Goal: Information Seeking & Learning: Learn about a topic

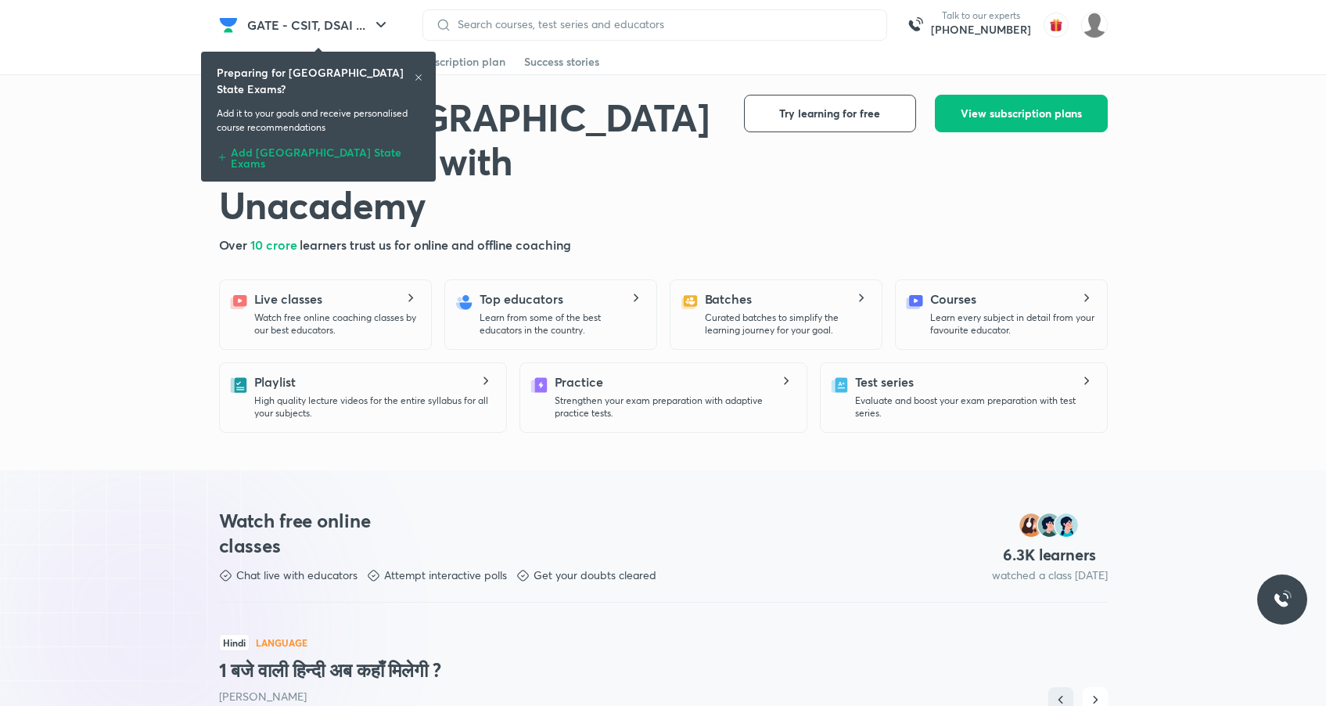
click at [421, 77] on icon at bounding box center [418, 77] width 9 height 9
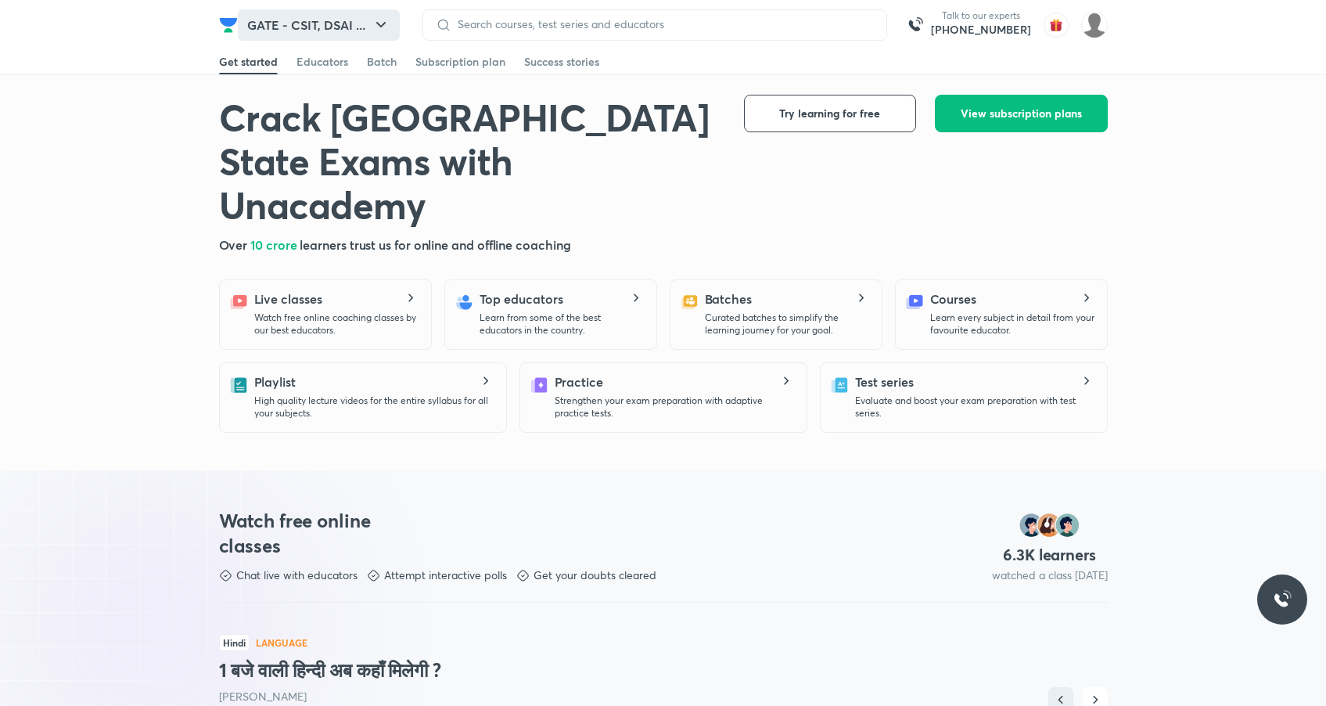
click at [347, 30] on button "GATE - CSIT, DSAI ..." at bounding box center [319, 24] width 162 height 31
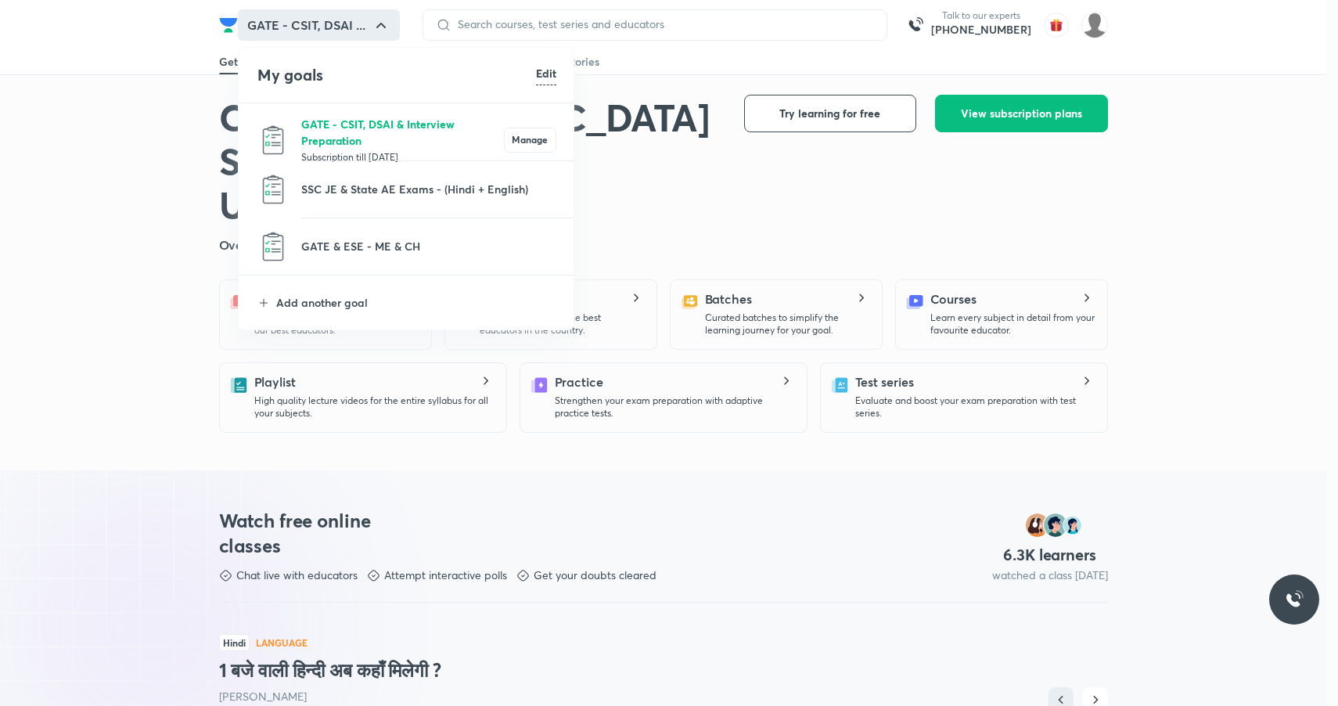
click at [336, 144] on p "GATE - CSIT, DSAI & Interview Preparation" at bounding box center [402, 132] width 203 height 33
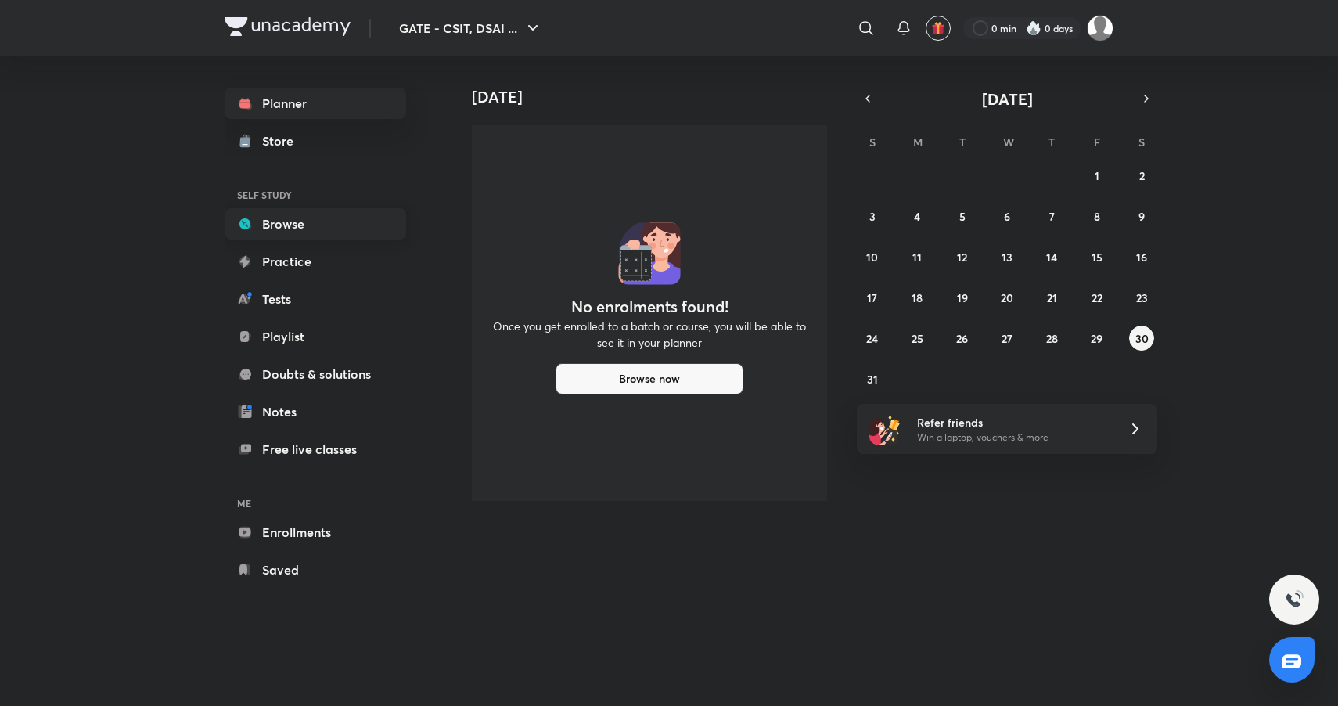
click at [289, 213] on link "Browse" at bounding box center [316, 223] width 182 height 31
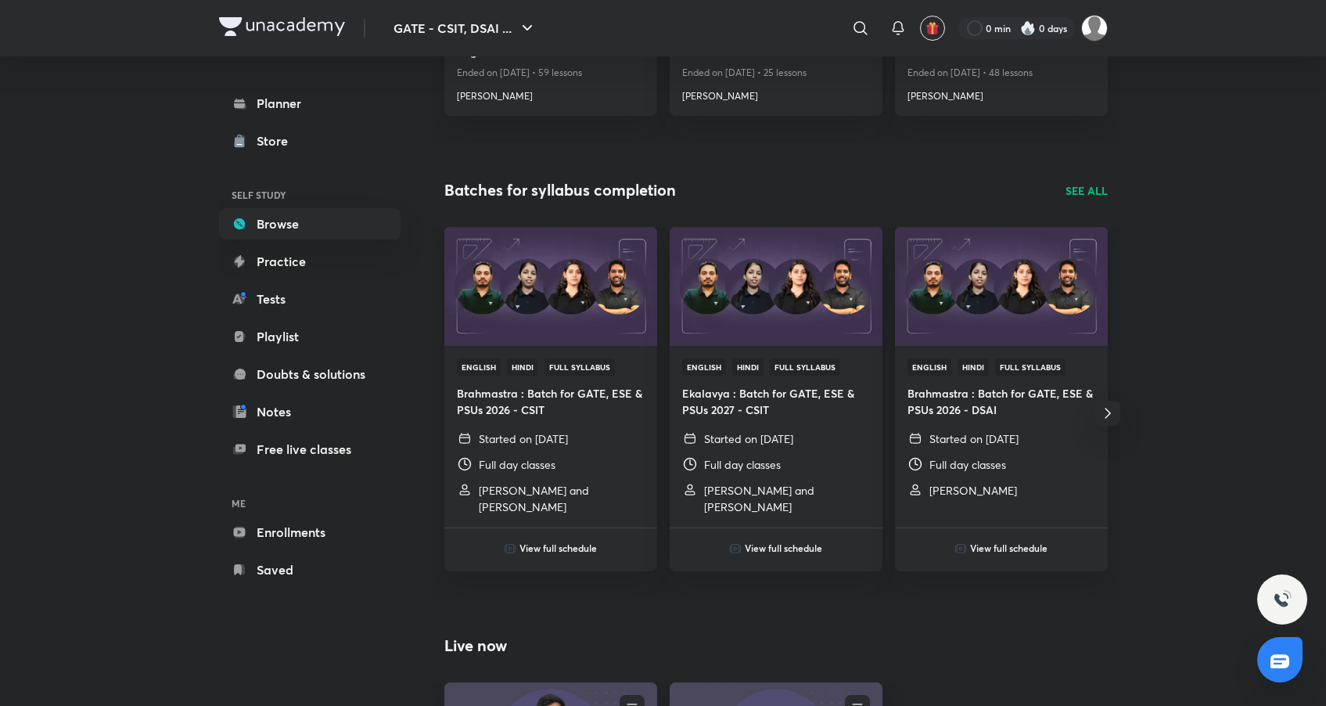
scroll to position [412, 0]
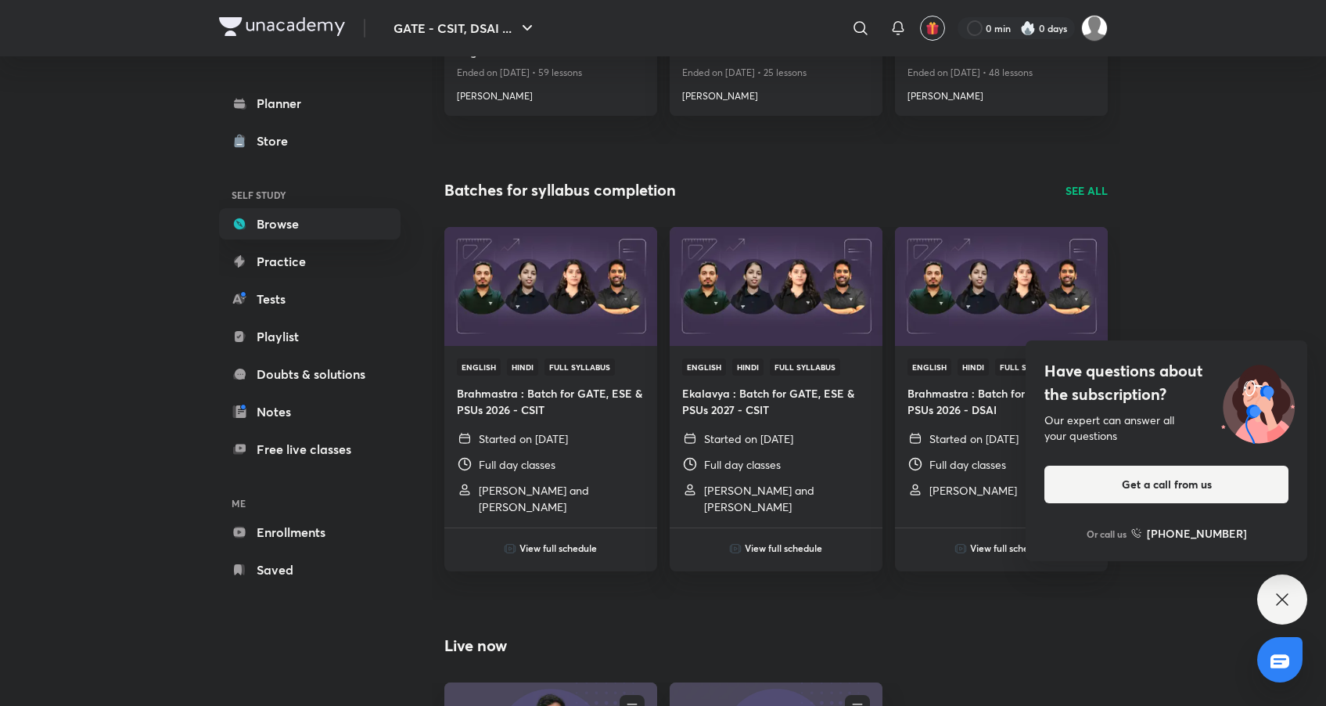
click at [1178, 254] on div "GATE - CSIT, DSAI ... ​ 0 min 0 days Planner Store SELF STUDY Browse Practice T…" at bounding box center [663, 296] width 1326 height 1416
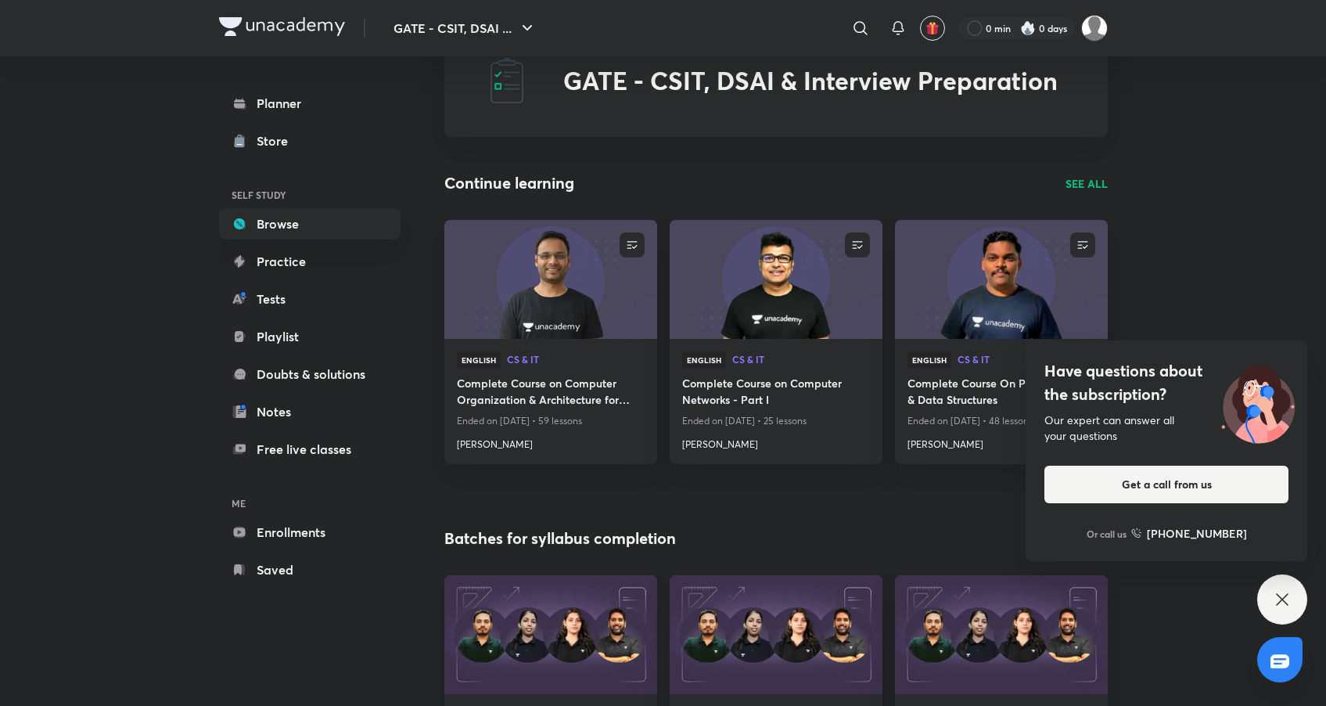
scroll to position [0, 0]
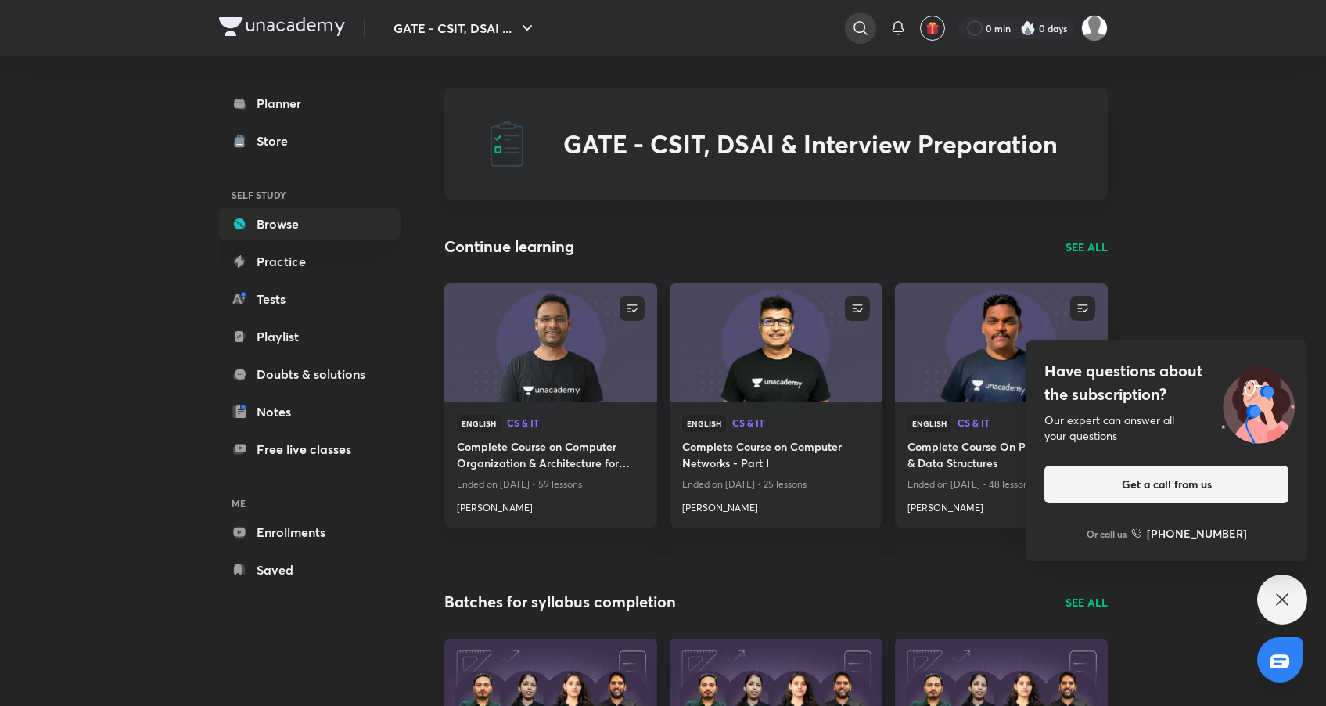
click at [854, 23] on icon at bounding box center [860, 28] width 19 height 19
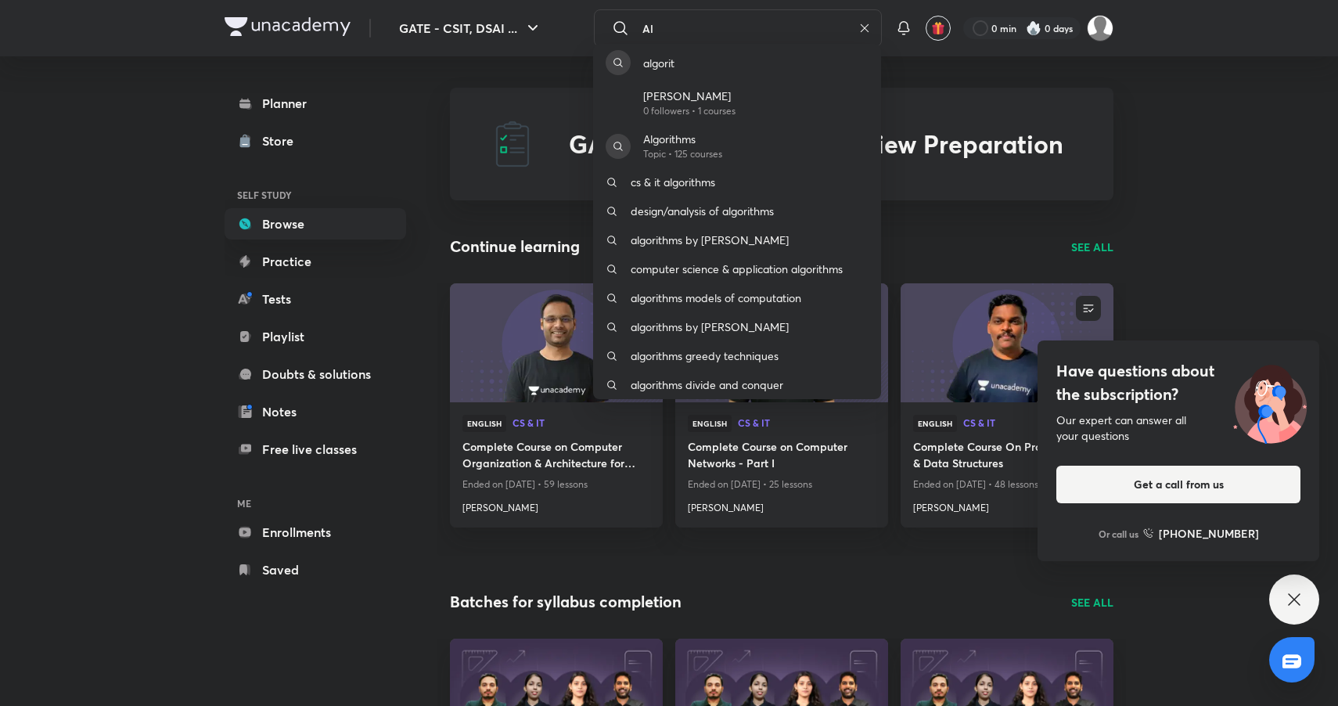
type input "A"
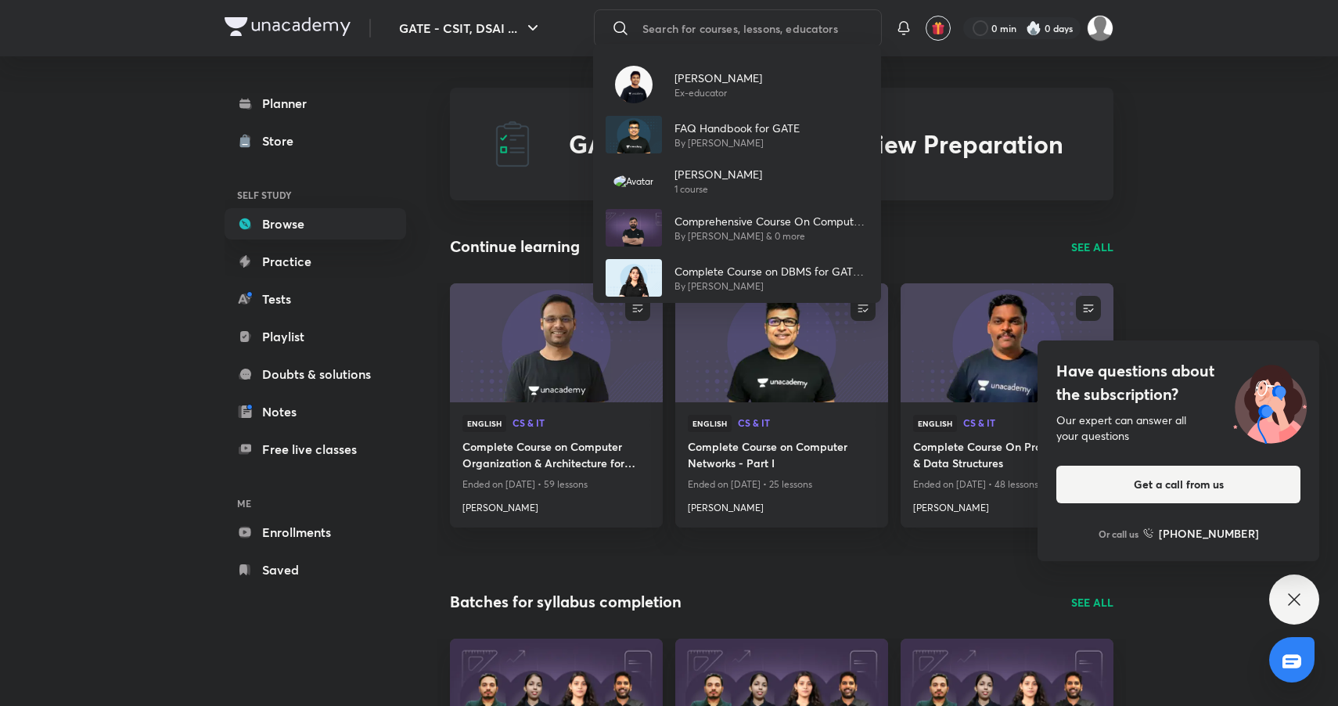
click at [1172, 135] on div "[PERSON_NAME] Ex-educator FAQ Handbook for GATE By [PERSON_NAME] [PERSON_NAME] …" at bounding box center [669, 353] width 1338 height 706
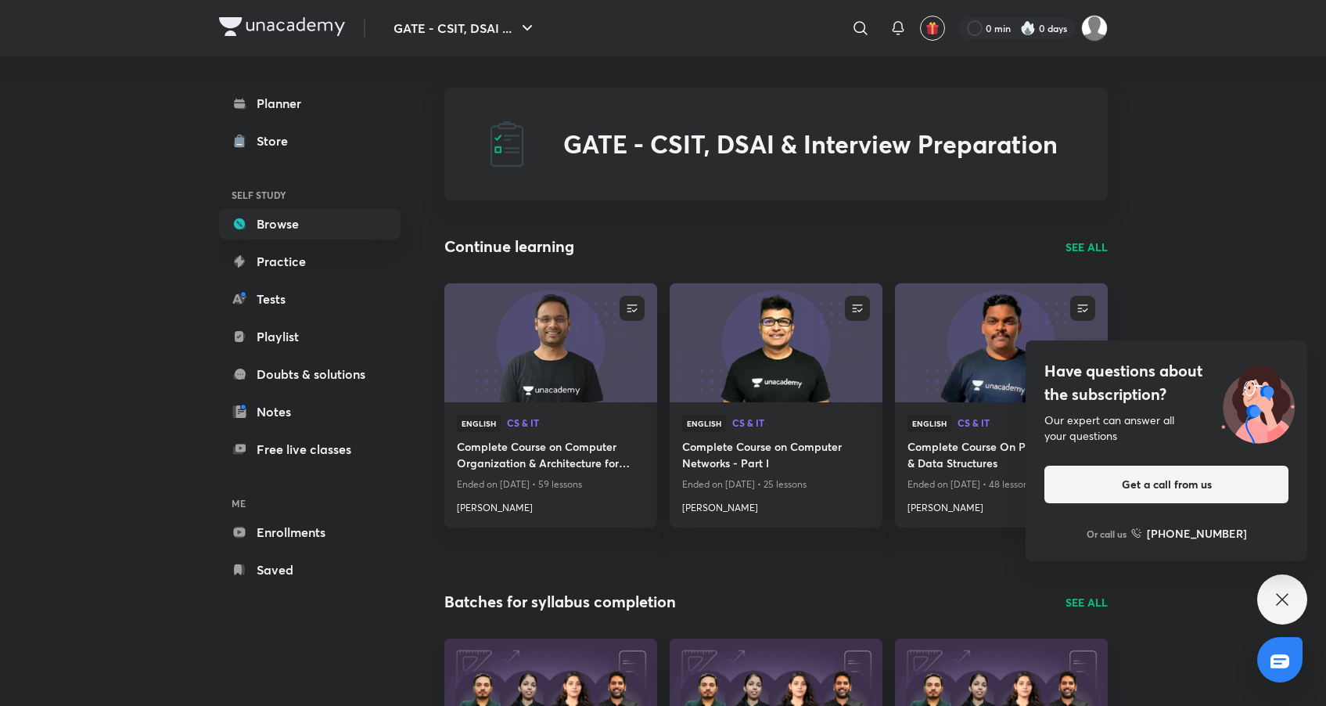
click at [1286, 612] on div "Have questions about the subscription? Our expert can answer all your questions…" at bounding box center [1282, 599] width 50 height 50
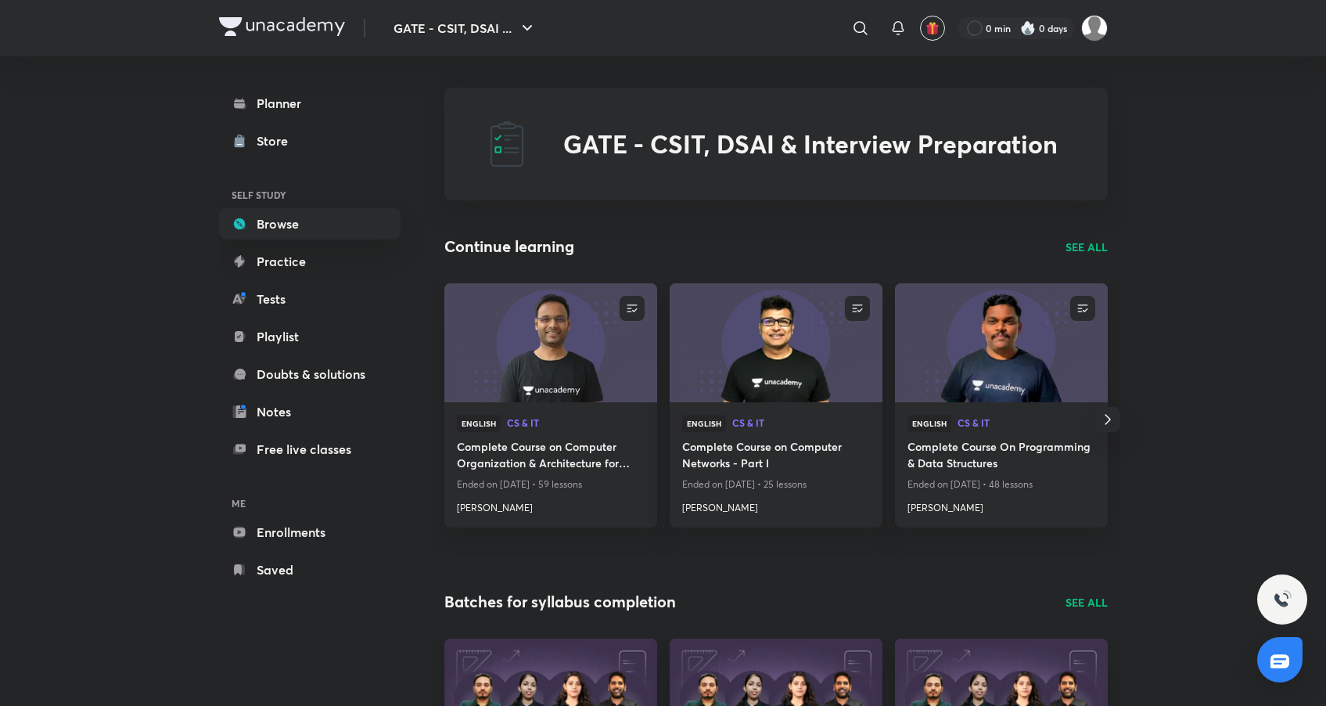
click at [1095, 249] on p "SEE ALL" at bounding box center [1087, 247] width 42 height 16
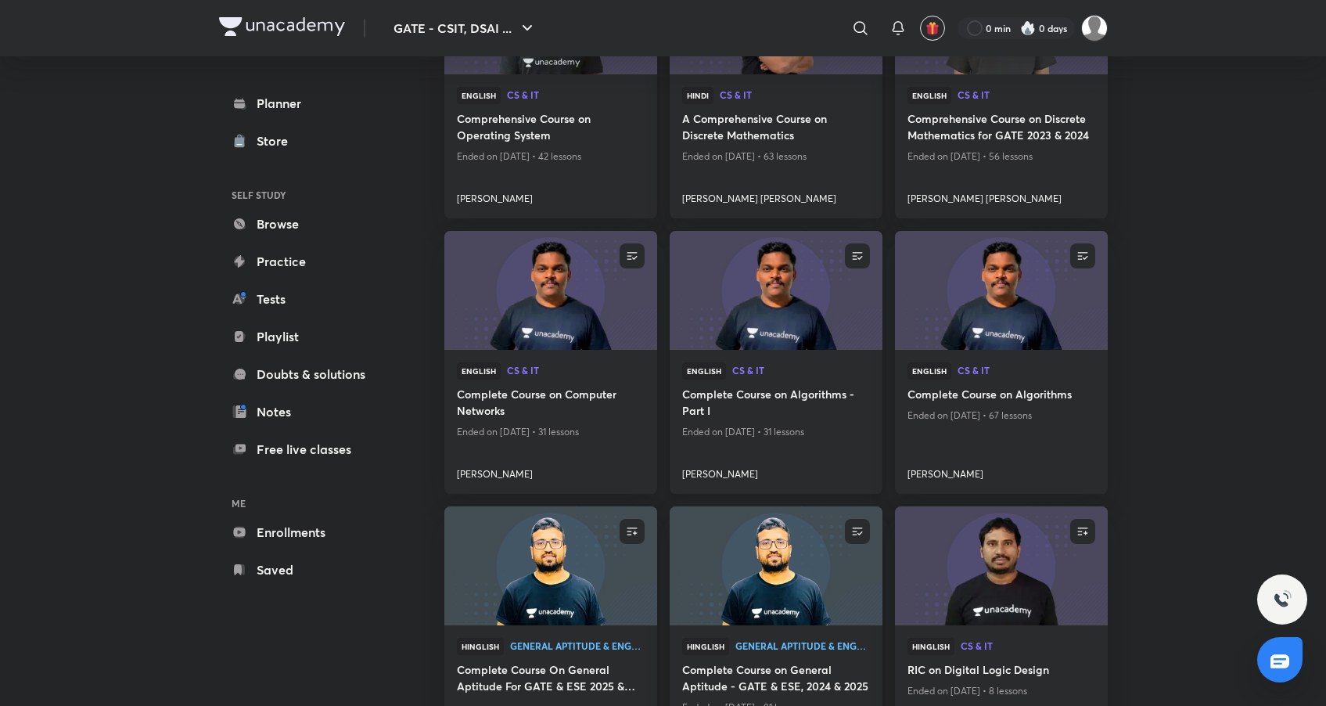
scroll to position [826, 0]
click at [787, 308] on img at bounding box center [775, 289] width 217 height 121
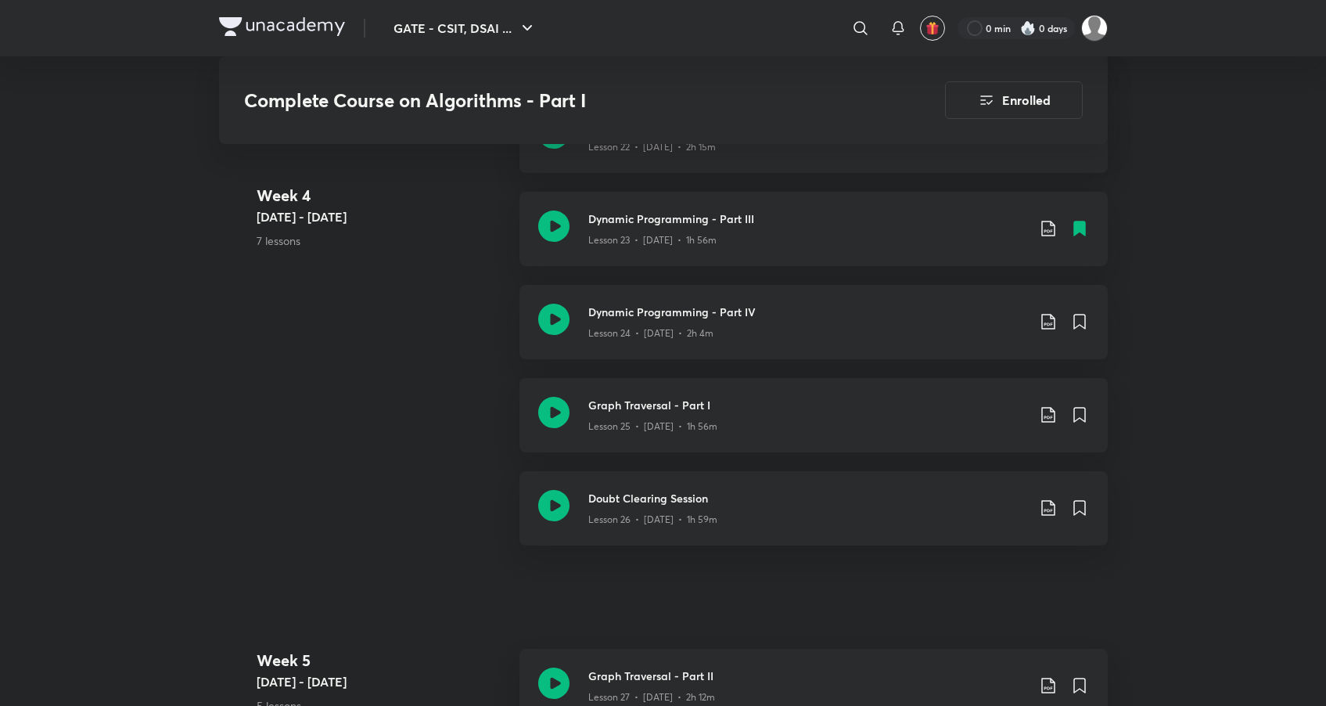
scroll to position [2915, 0]
